Goal: Transaction & Acquisition: Subscribe to service/newsletter

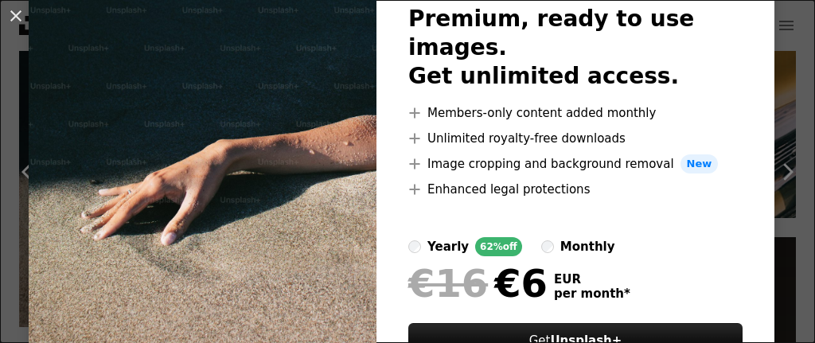
scroll to position [214, 0]
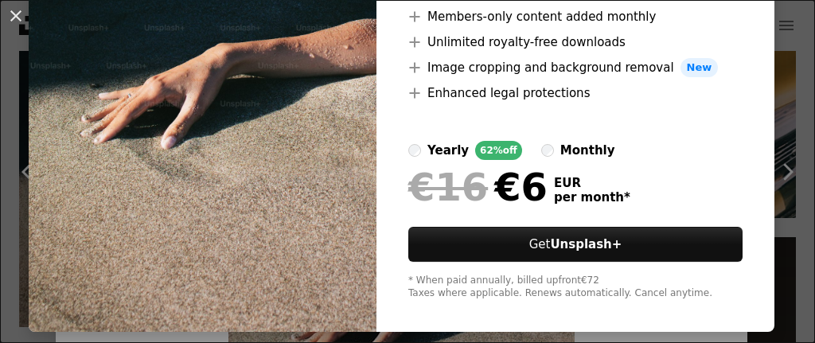
click at [560, 141] on div "monthly" at bounding box center [587, 150] width 55 height 19
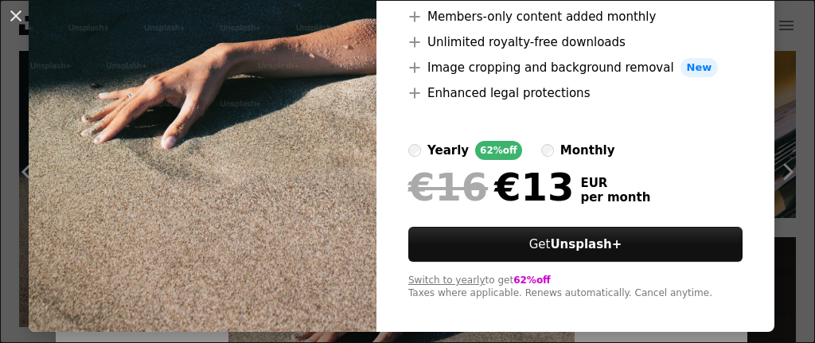
click at [414, 141] on label "yearly 62% off" at bounding box center [465, 150] width 114 height 19
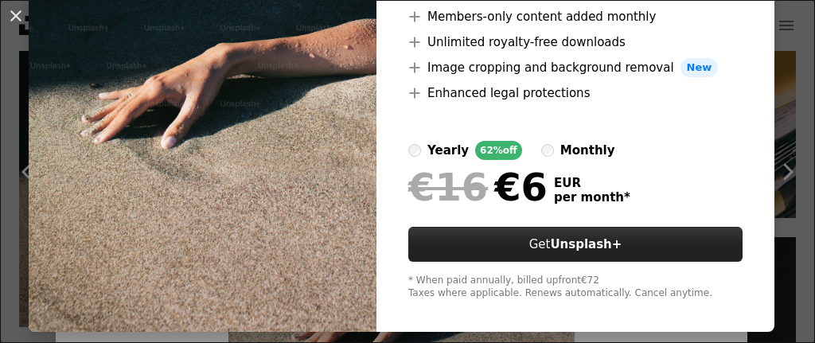
click at [527, 227] on link "Get Unsplash+" at bounding box center [575, 244] width 334 height 35
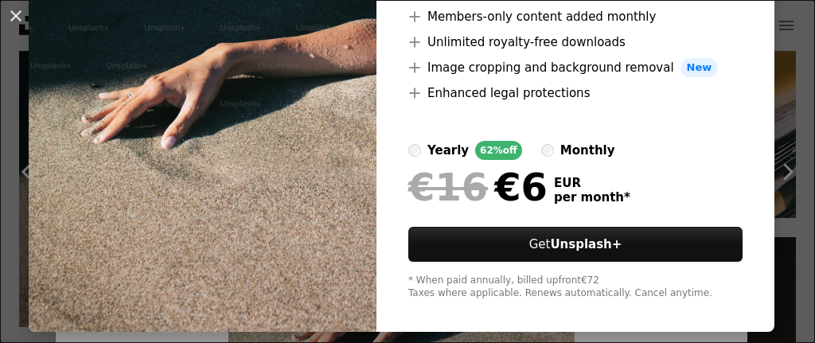
click at [560, 141] on div "monthly" at bounding box center [587, 150] width 55 height 19
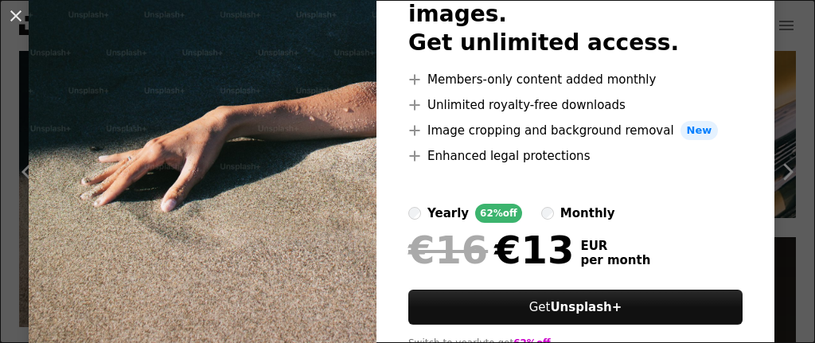
scroll to position [179, 0]
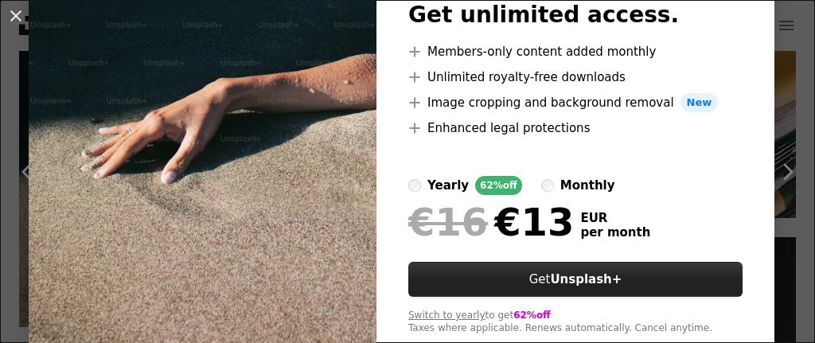
click at [535, 262] on link "Get Unsplash+" at bounding box center [575, 279] width 334 height 35
